Goal: Transaction & Acquisition: Book appointment/travel/reservation

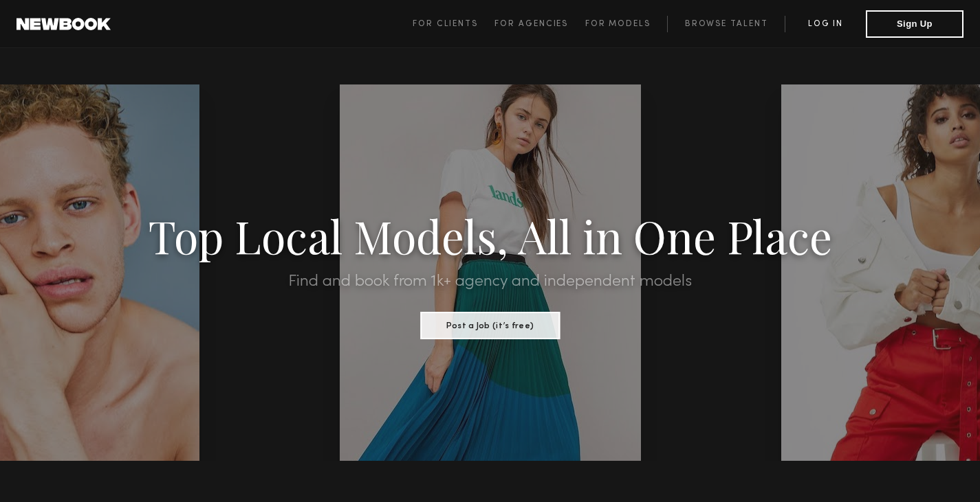
click at [815, 26] on link "Log in" at bounding box center [824, 24] width 81 height 16
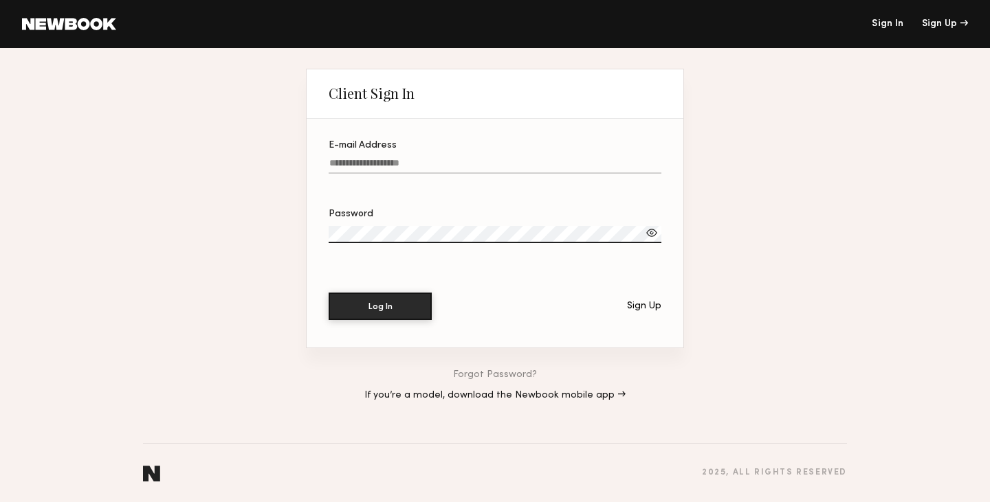
click at [434, 167] on input "E-mail Address" at bounding box center [495, 166] width 333 height 16
type input "**********"
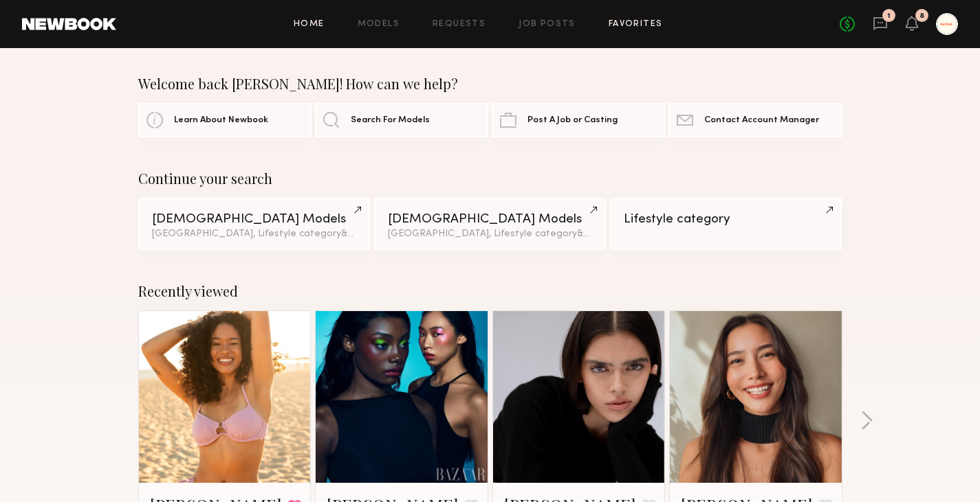
click at [648, 27] on link "Favorites" at bounding box center [635, 24] width 54 height 9
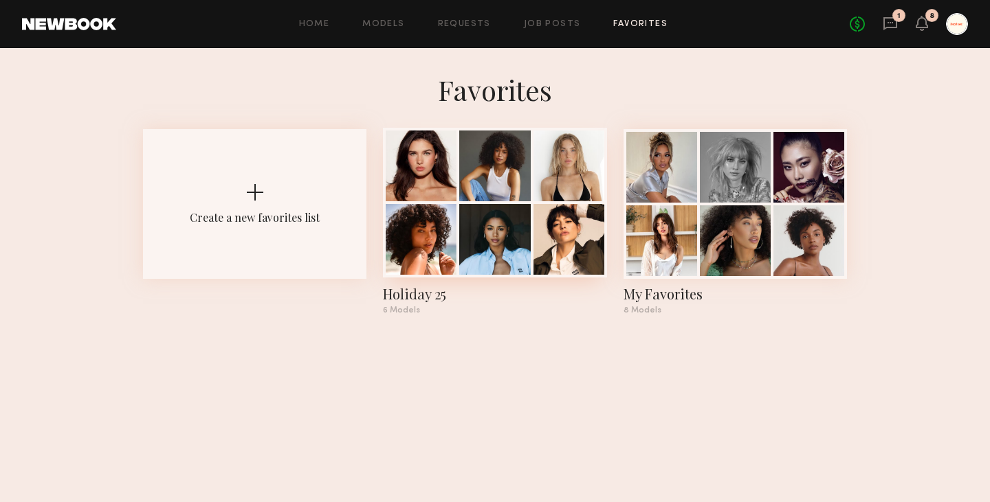
click at [414, 296] on div "Holiday 25" at bounding box center [494, 294] width 223 height 19
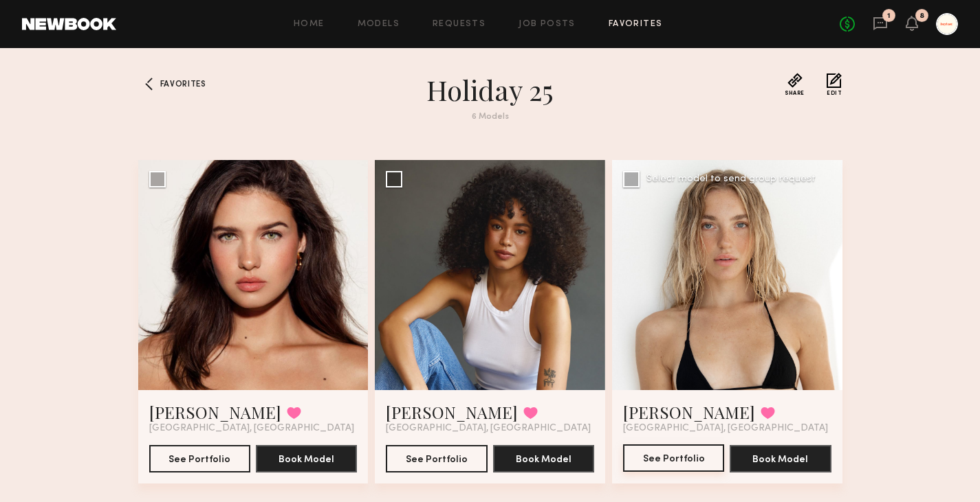
click at [682, 473] on link "See Portfolio" at bounding box center [673, 458] width 101 height 27
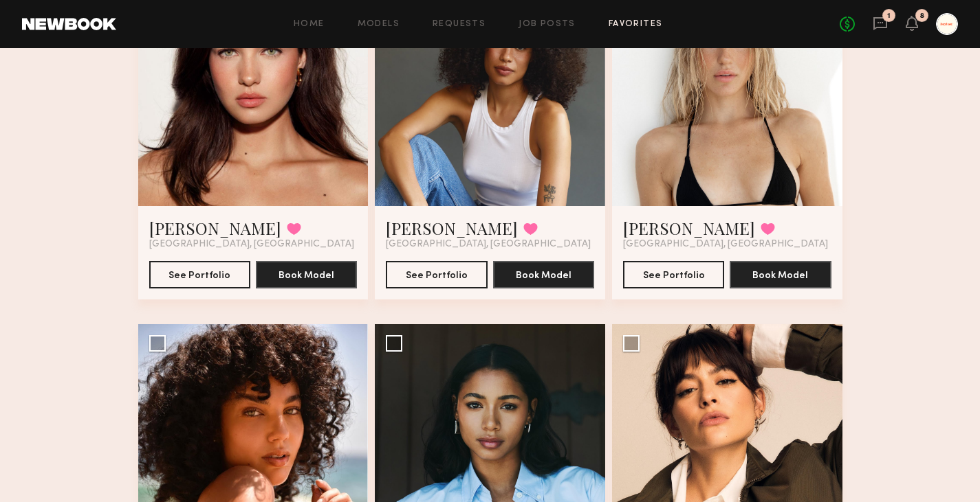
scroll to position [133, 0]
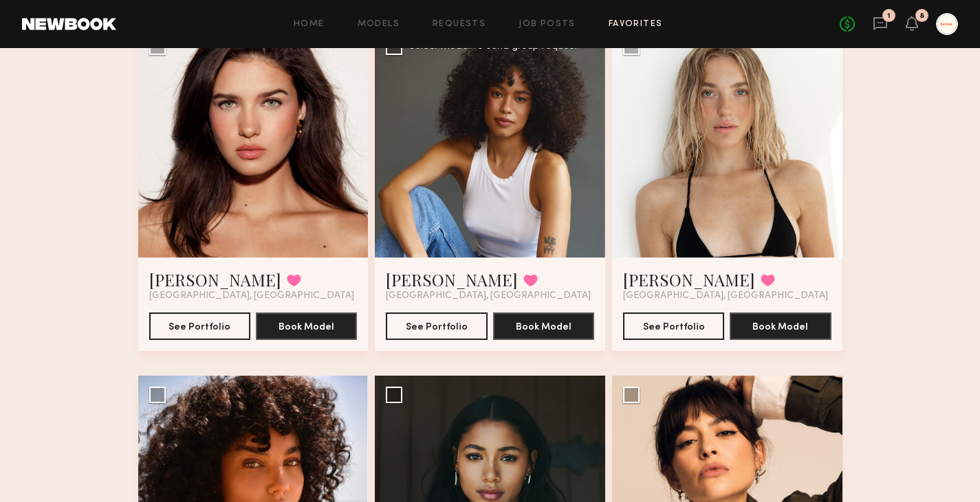
click at [518, 207] on div at bounding box center [490, 142] width 230 height 230
click at [479, 102] on div at bounding box center [490, 142] width 230 height 230
click at [439, 324] on button "See Portfolio" at bounding box center [436, 325] width 101 height 27
drag, startPoint x: 979, startPoint y: 198, endPoint x: 974, endPoint y: 253, distance: 55.2
click at [974, 253] on div "Favorites Holiday 25 6 Models Share Copy Shareable Link Edit Shannon M. Favorit…" at bounding box center [490, 343] width 980 height 806
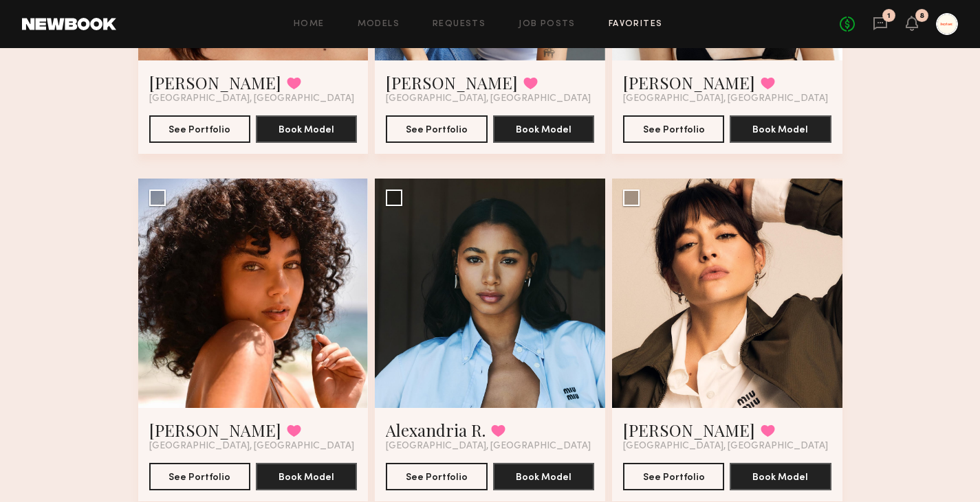
scroll to position [331, 0]
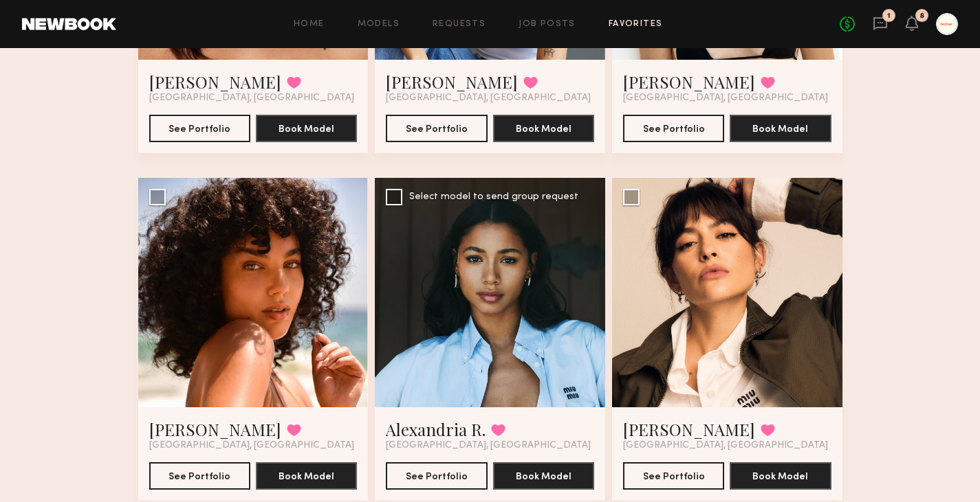
click at [512, 313] on div at bounding box center [490, 293] width 230 height 230
click at [457, 478] on button "See Portfolio" at bounding box center [436, 475] width 101 height 27
click at [204, 137] on button "See Portfolio" at bounding box center [199, 127] width 101 height 27
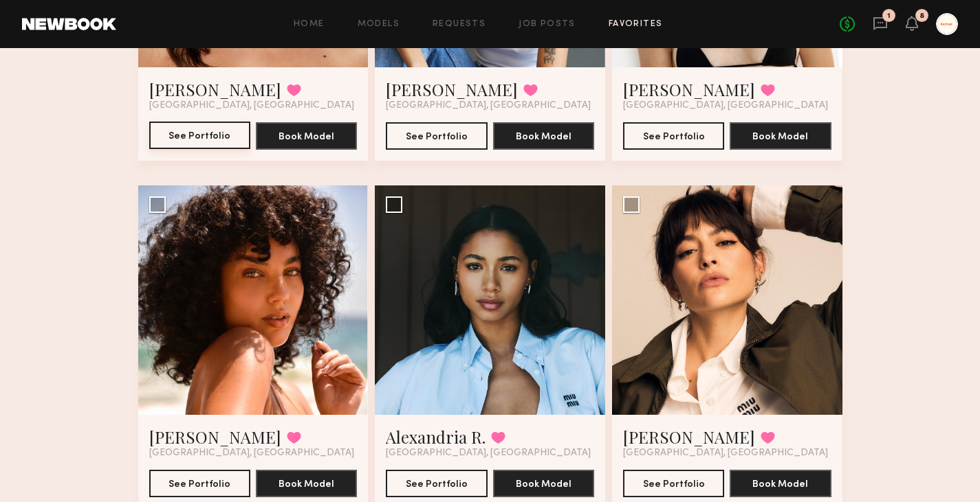
scroll to position [322, 0]
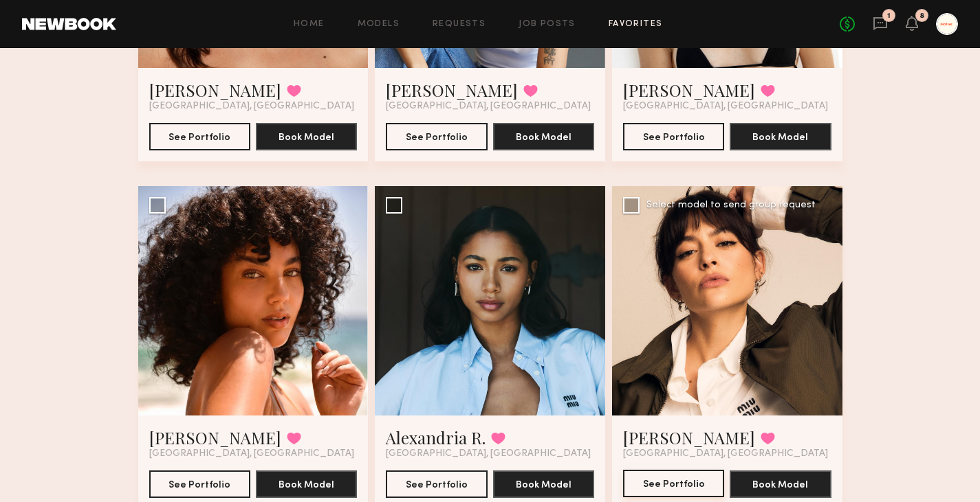
click at [654, 489] on button "See Portfolio" at bounding box center [673, 483] width 101 height 27
click at [288, 302] on div at bounding box center [253, 301] width 230 height 230
click at [190, 484] on button "See Portfolio" at bounding box center [199, 483] width 101 height 27
click at [436, 484] on button "See Portfolio" at bounding box center [436, 483] width 101 height 27
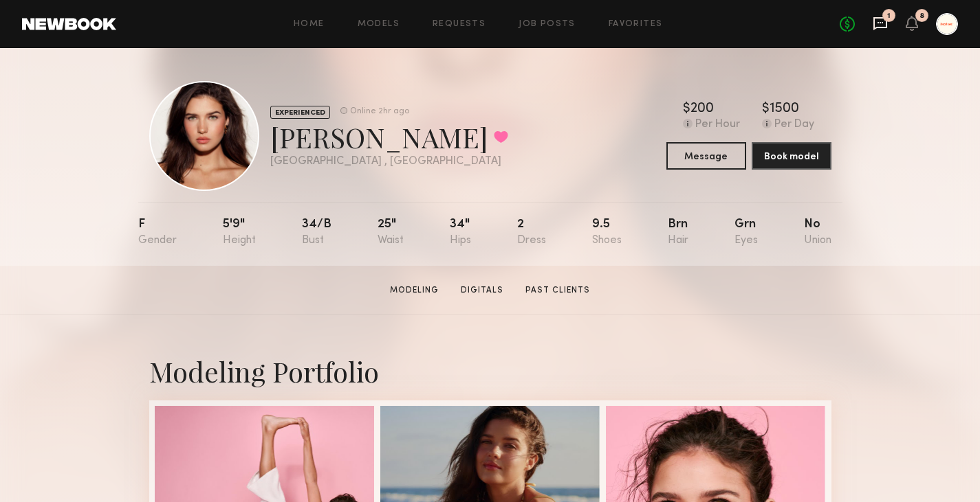
click at [885, 21] on icon at bounding box center [879, 23] width 15 height 15
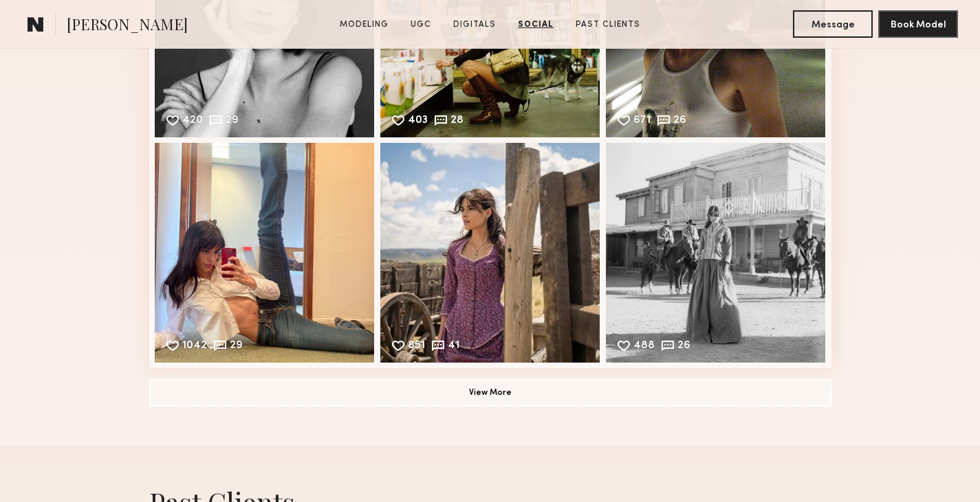
scroll to position [2517, 0]
